Goal: Information Seeking & Learning: Learn about a topic

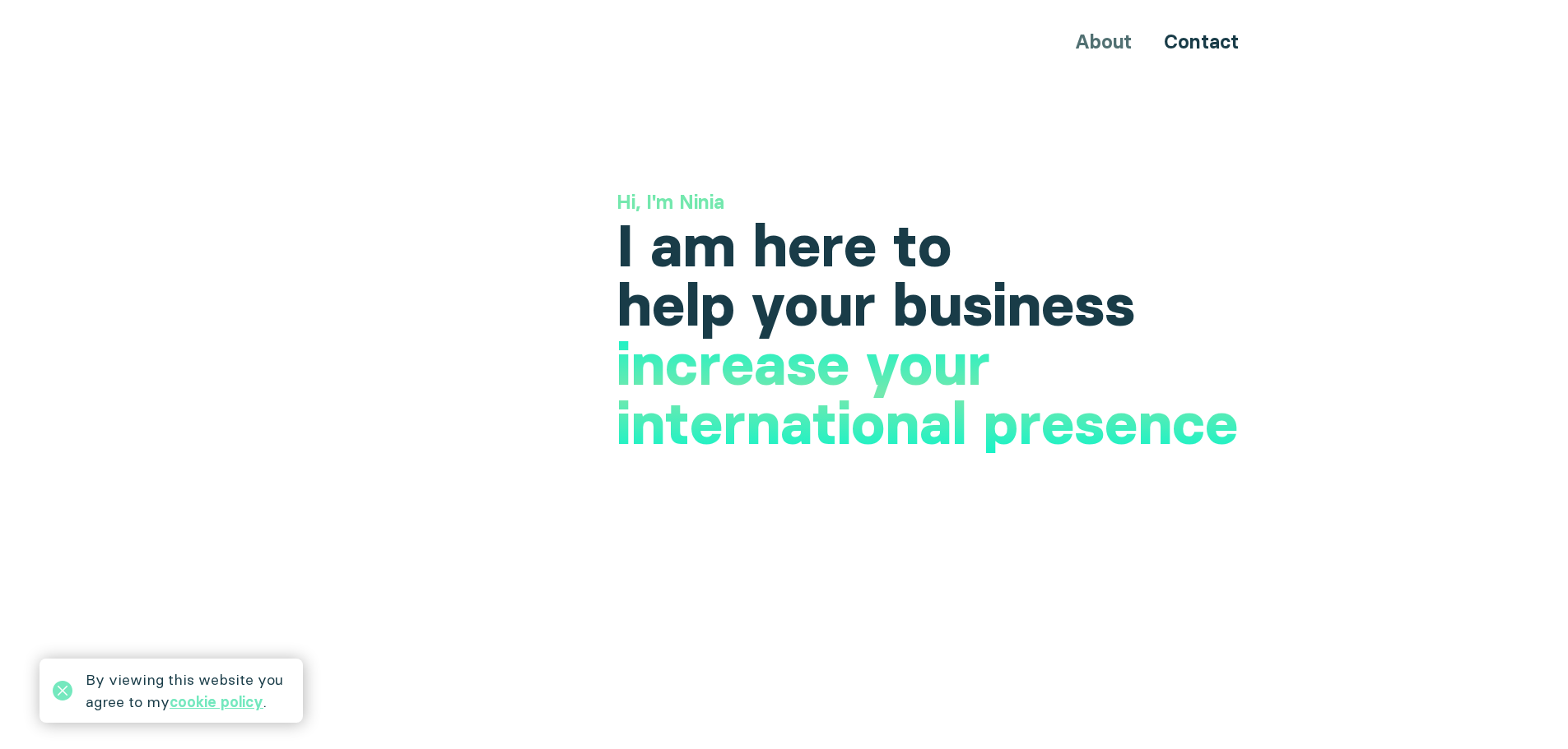
scroll to position [2880, 0]
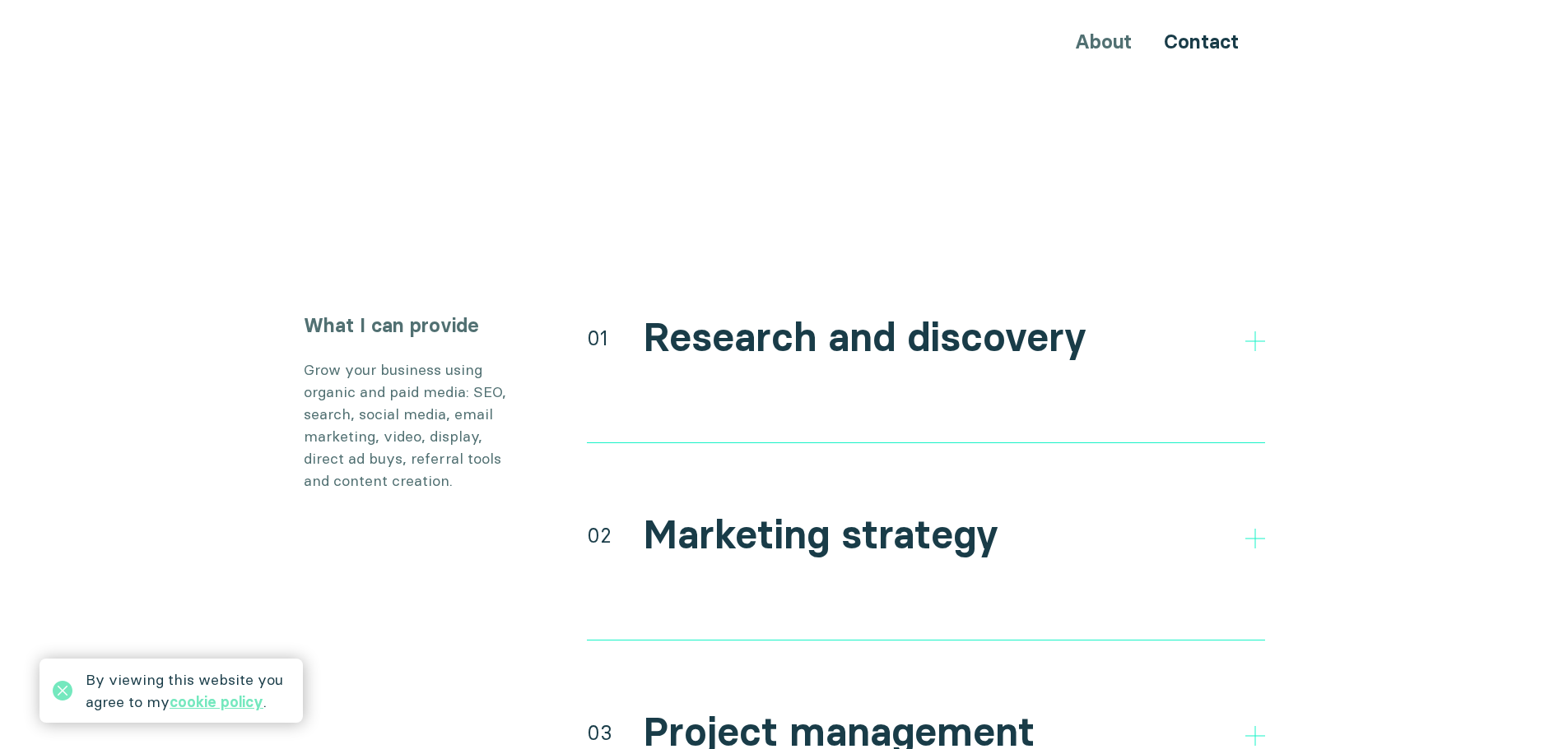
click at [826, 327] on h2 "Research and discovery" at bounding box center [864, 338] width 444 height 47
click at [671, 314] on h2 "Research and discovery" at bounding box center [864, 338] width 444 height 47
click at [1256, 332] on icon at bounding box center [1255, 341] width 20 height 20
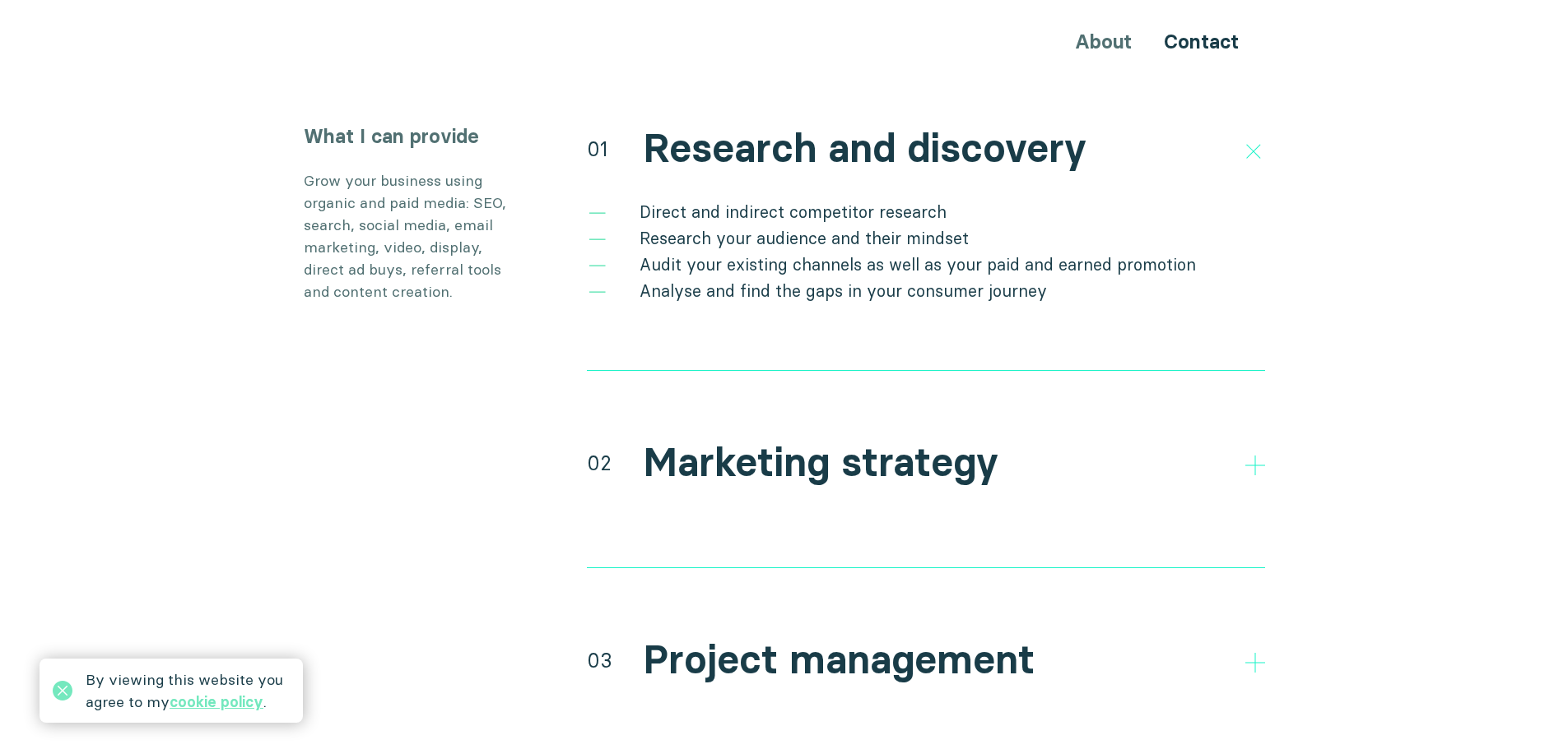
scroll to position [3127, 0]
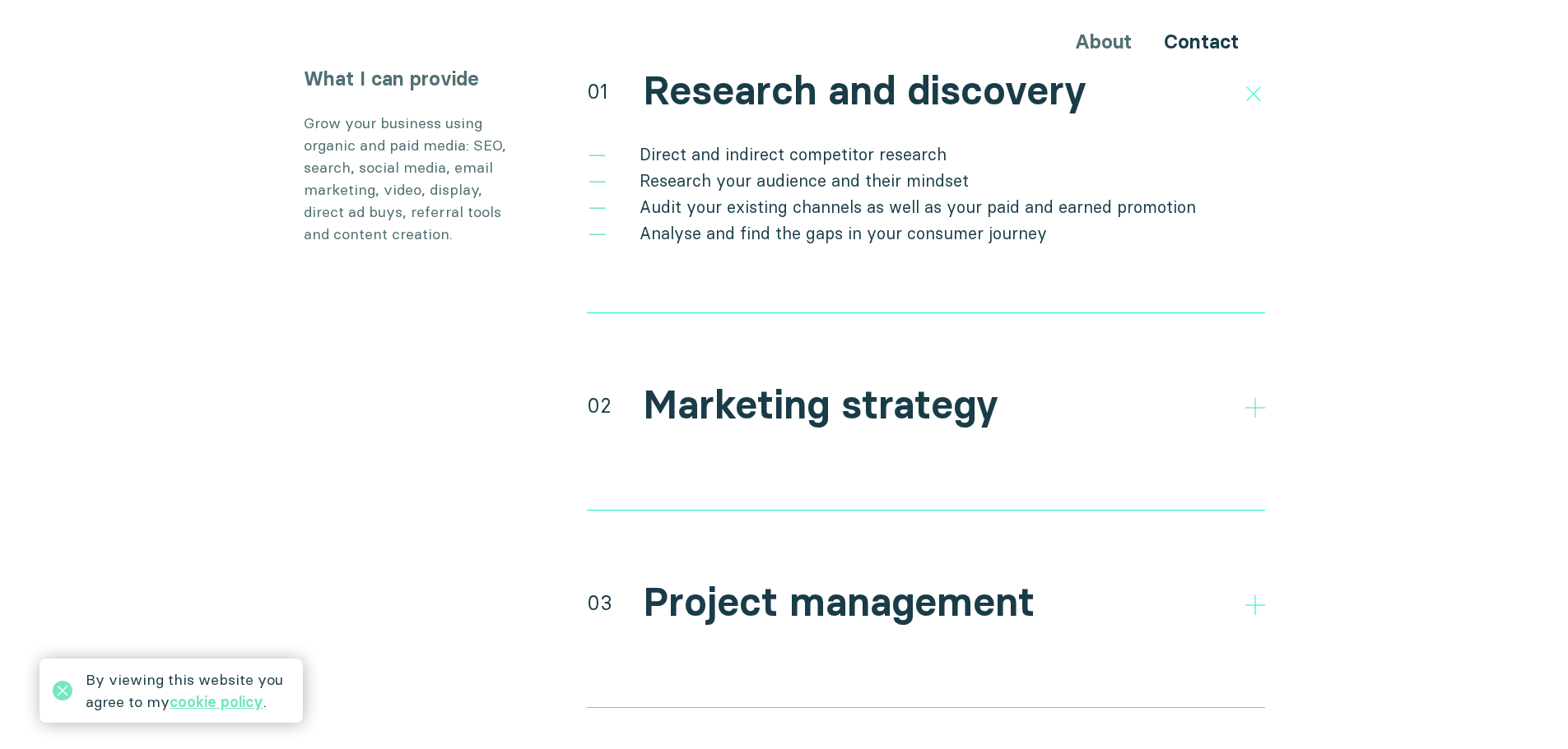
click at [1246, 398] on icon at bounding box center [1255, 408] width 20 height 20
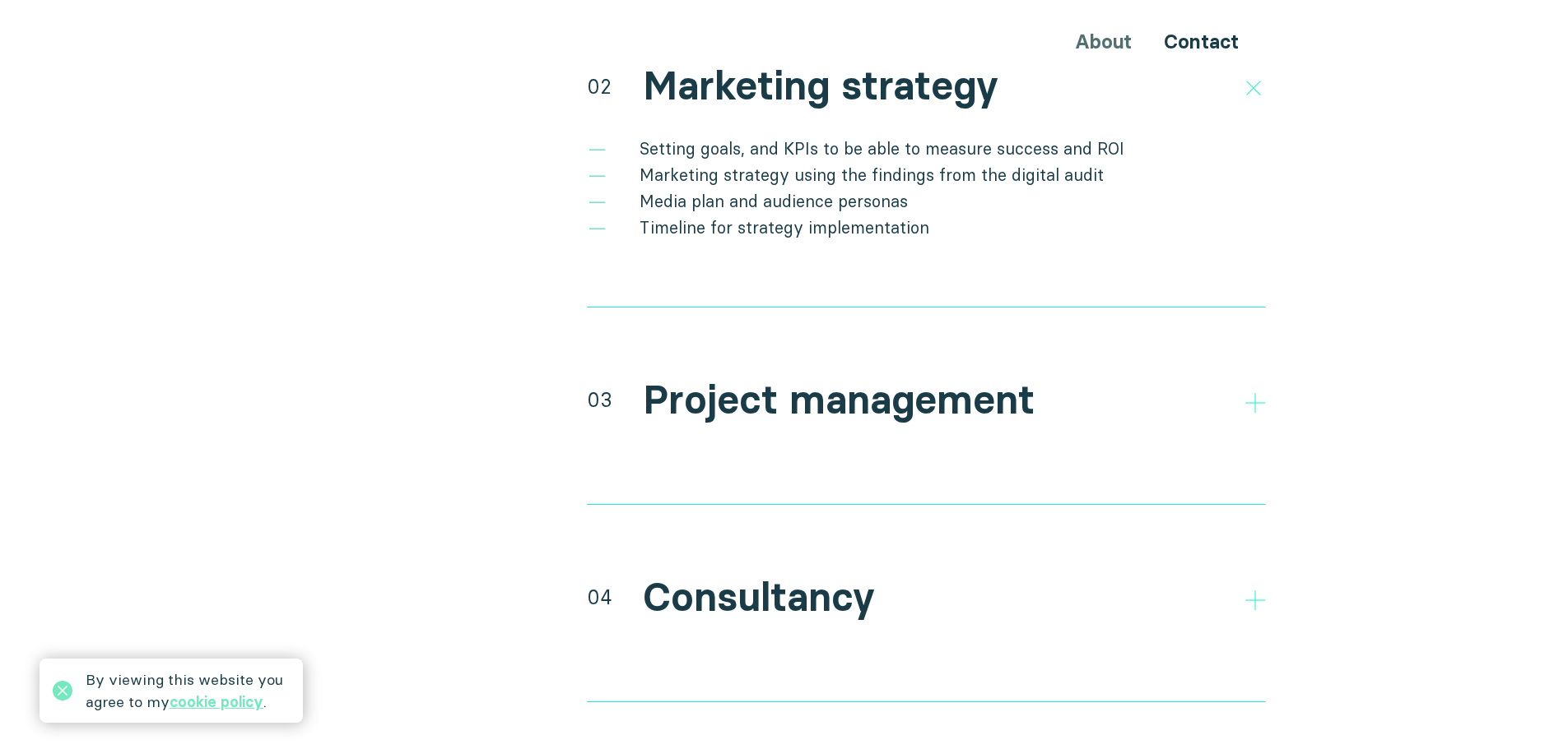
scroll to position [3537, 0]
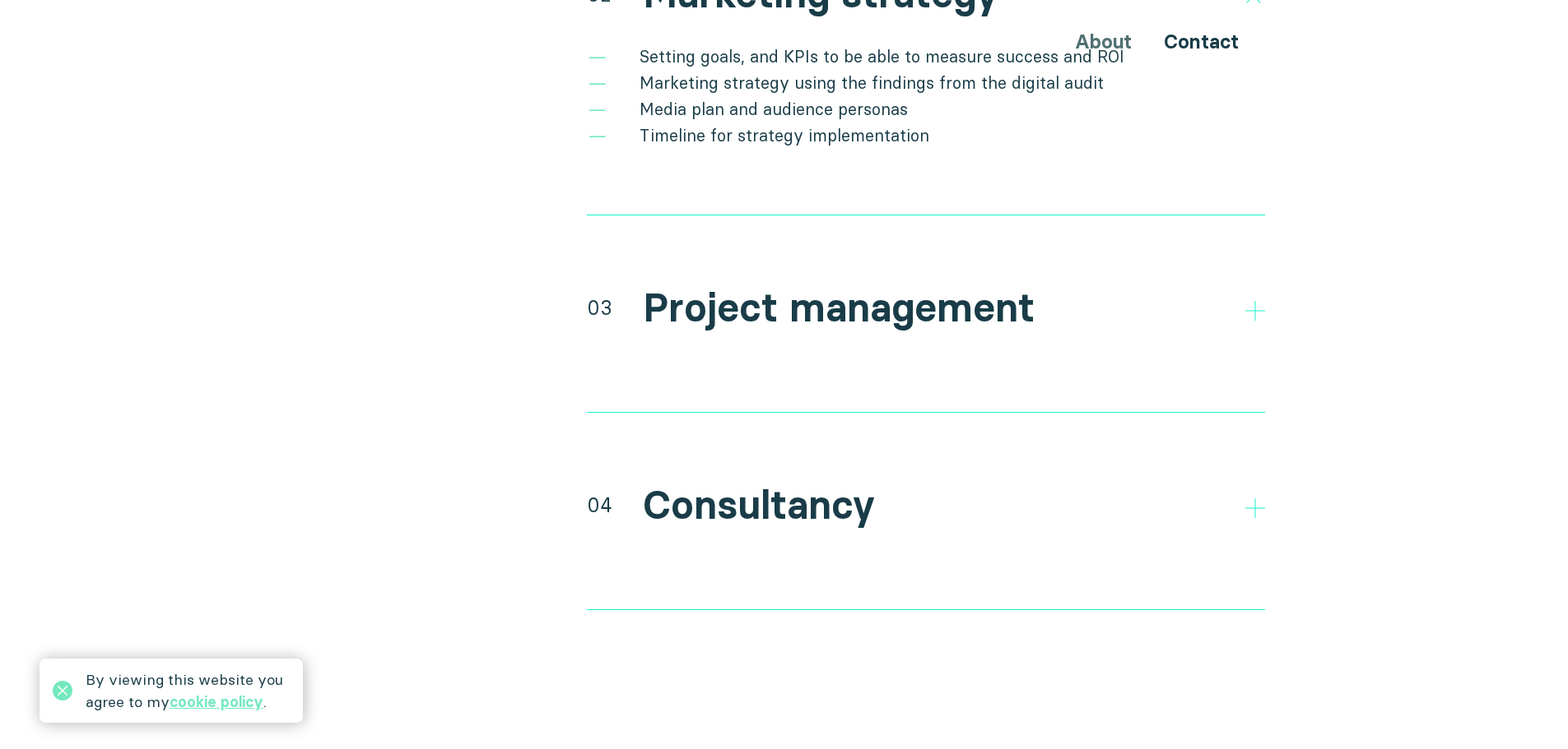
click at [1243, 281] on div "03 Project management" at bounding box center [925, 305] width 678 height 50
click at [1250, 301] on icon at bounding box center [1255, 310] width 20 height 20
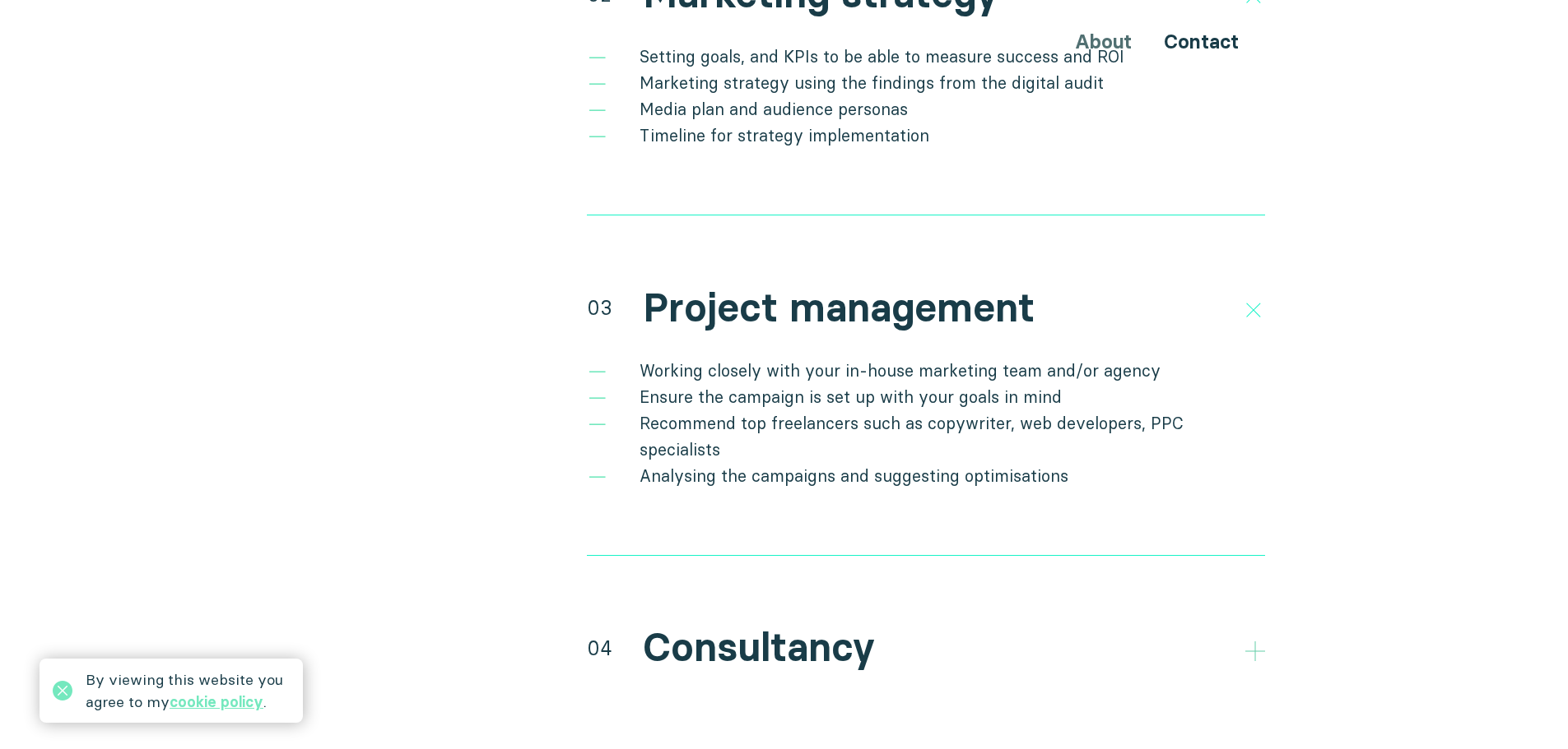
click at [1252, 641] on icon at bounding box center [1255, 651] width 20 height 20
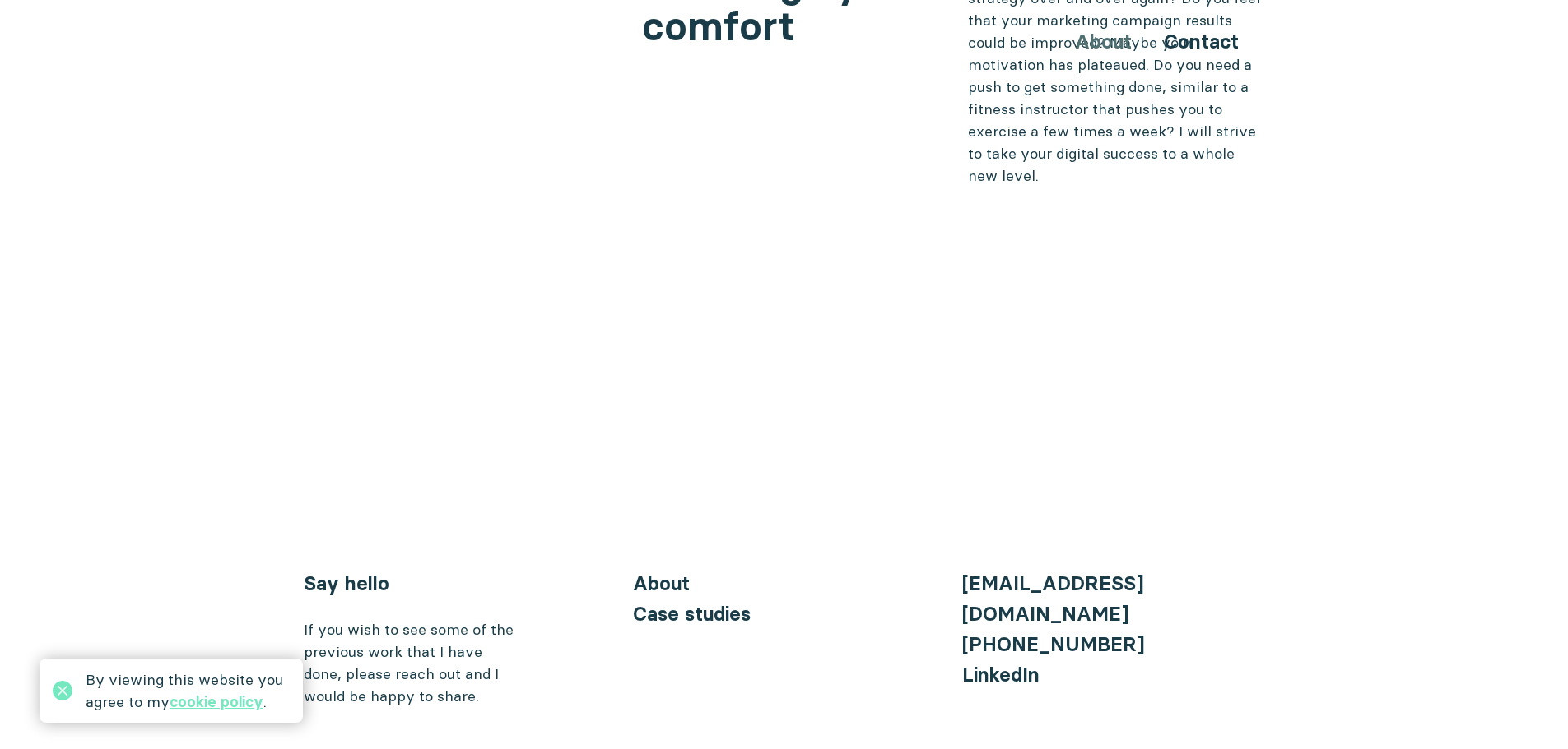
scroll to position [7199, 0]
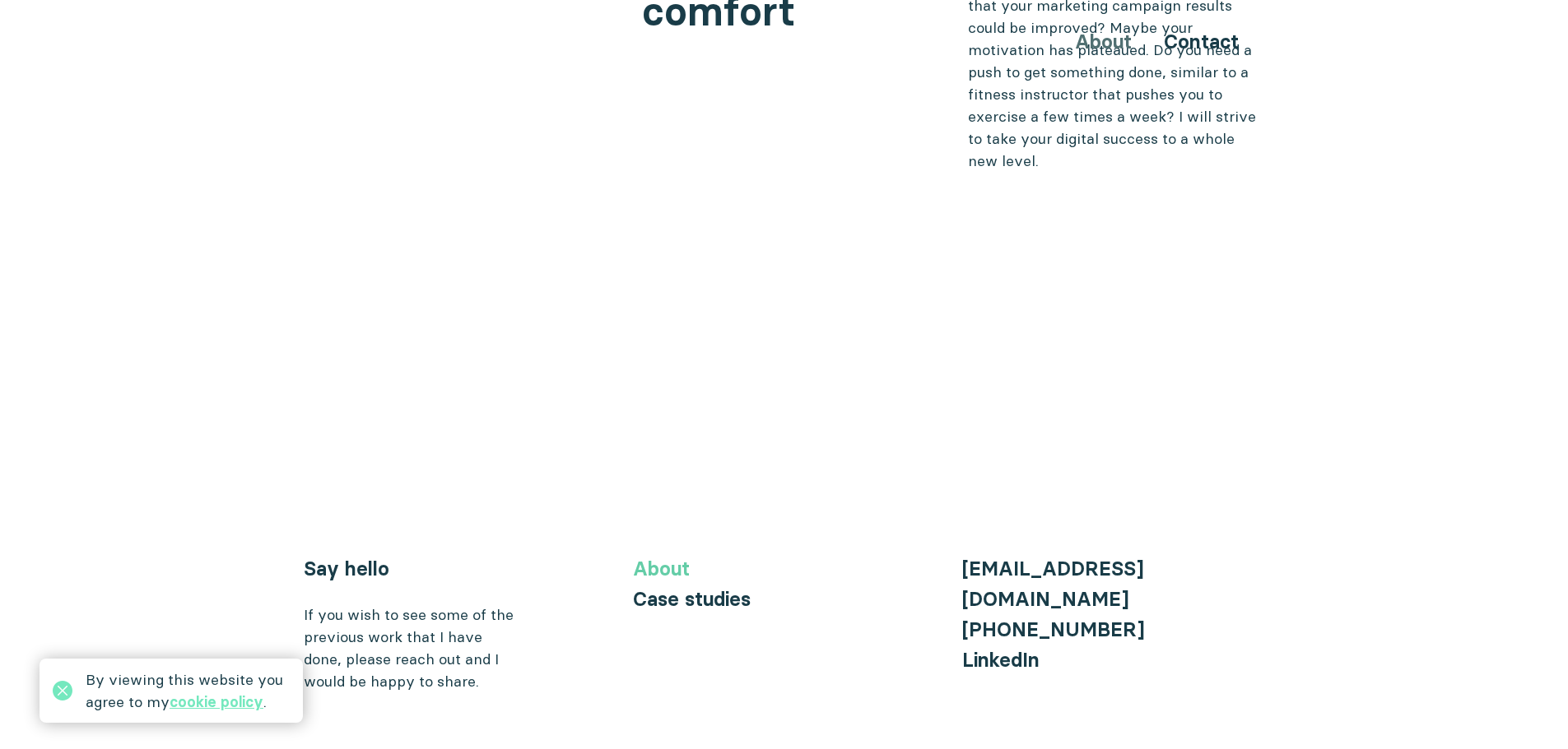
click at [670, 557] on link "About" at bounding box center [661, 568] width 57 height 24
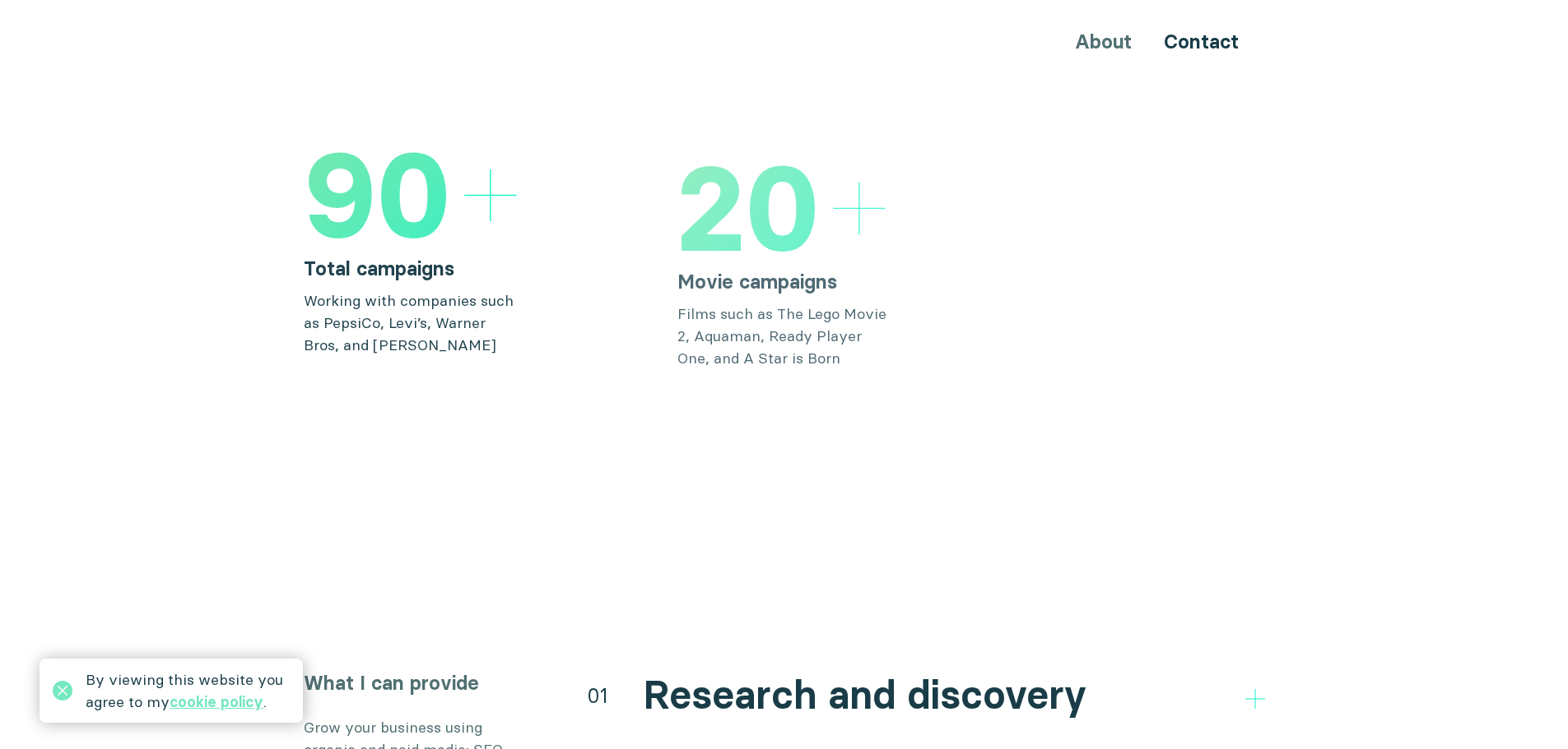
scroll to position [2551, 0]
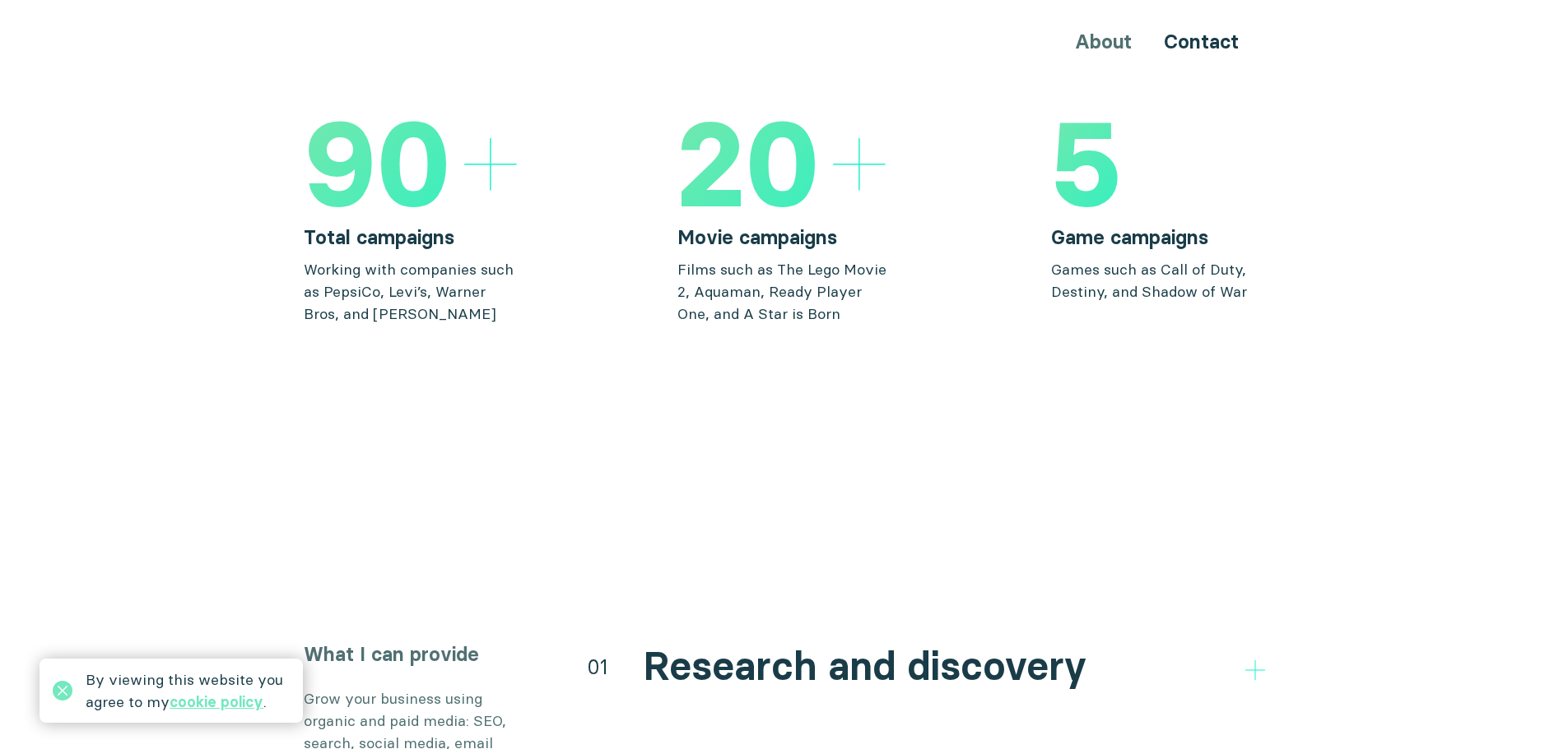
drag, startPoint x: 756, startPoint y: 133, endPoint x: 737, endPoint y: 152, distance: 26.9
click at [756, 135] on h5 "20" at bounding box center [749, 164] width 142 height 118
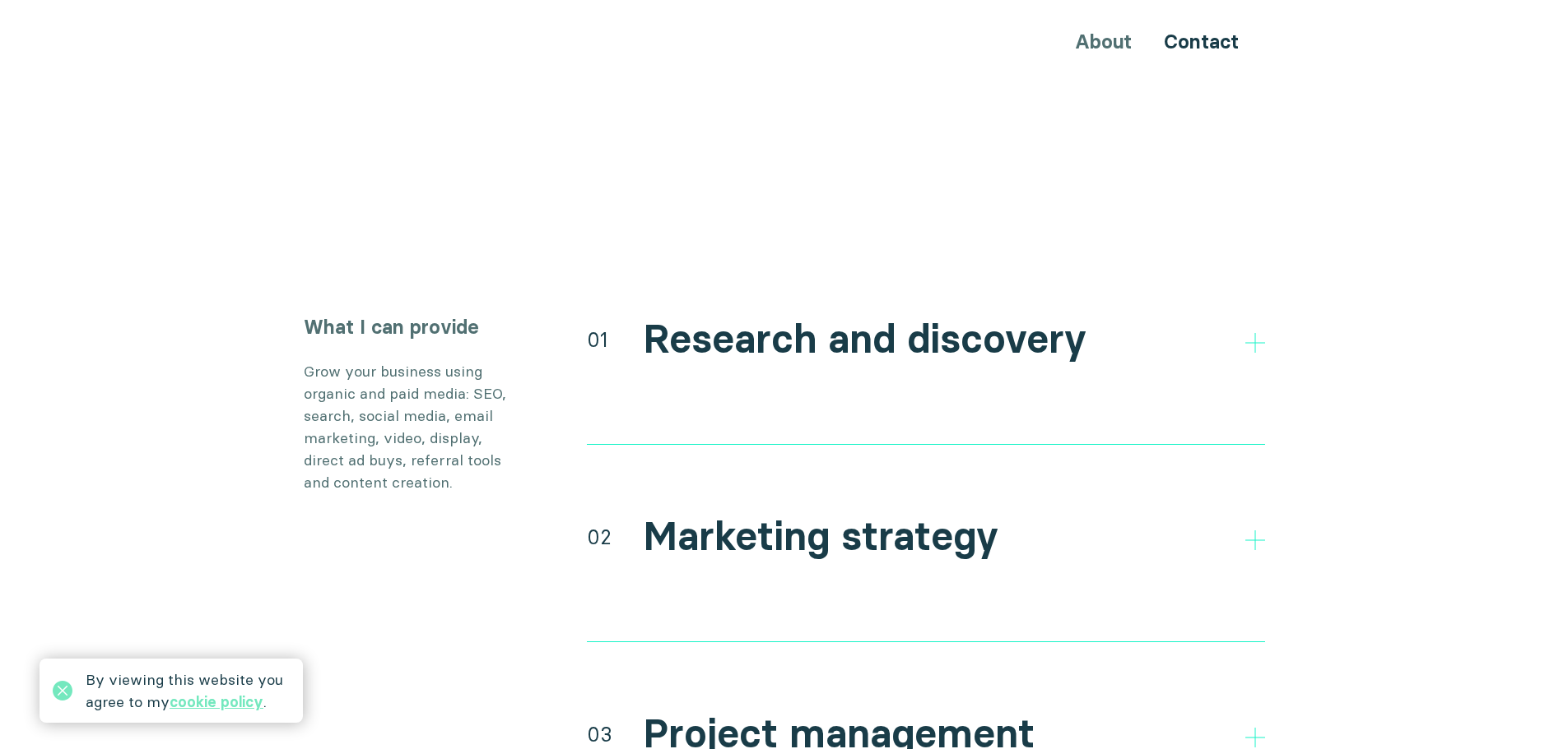
scroll to position [2880, 0]
